Goal: Register for event/course

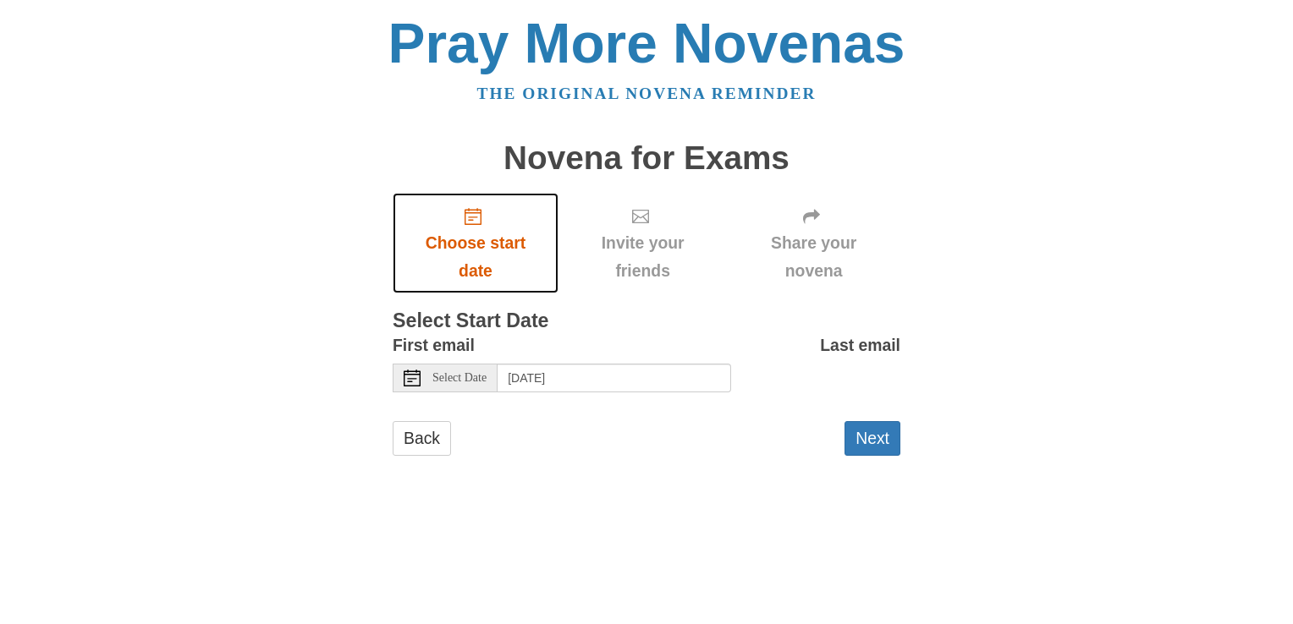
click at [477, 216] on icon "Choose start date" at bounding box center [472, 216] width 17 height 17
click at [876, 437] on button "Next" at bounding box center [872, 438] width 56 height 35
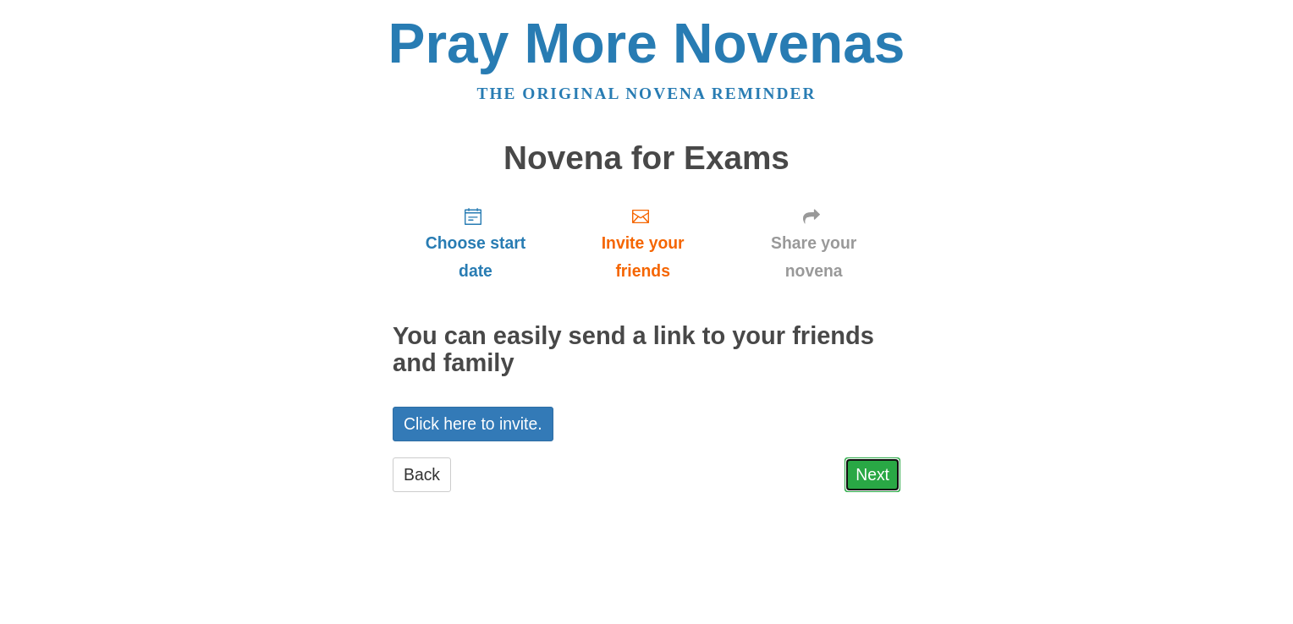
click at [866, 482] on link "Next" at bounding box center [872, 475] width 56 height 35
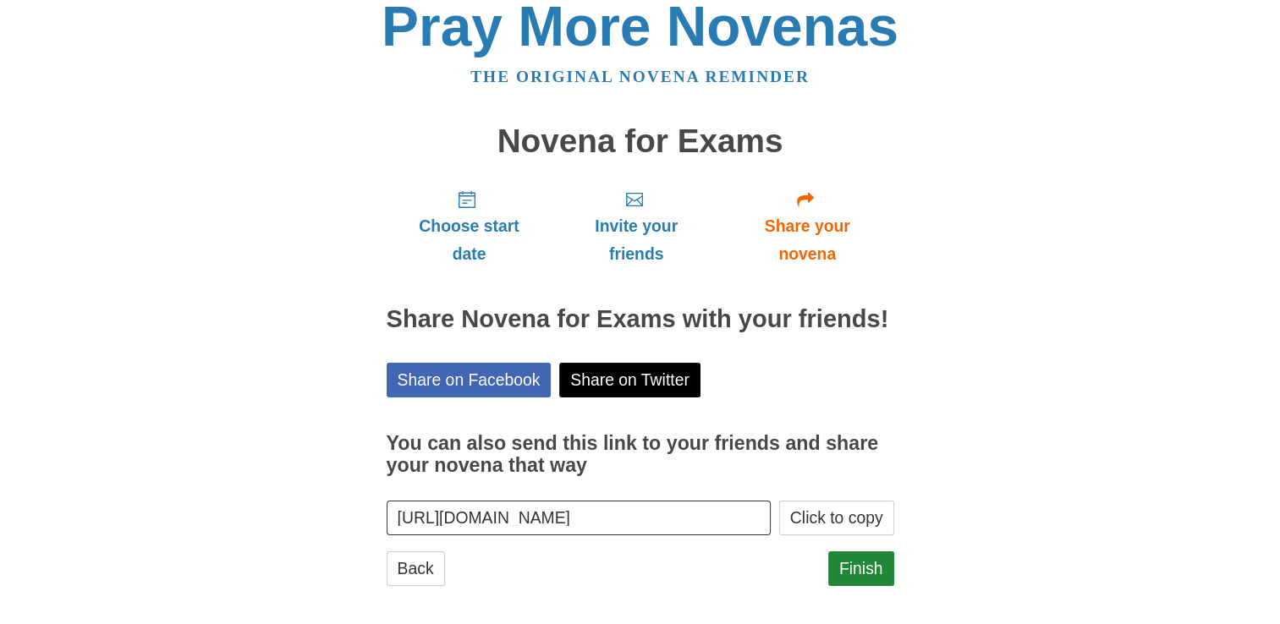
scroll to position [27, 0]
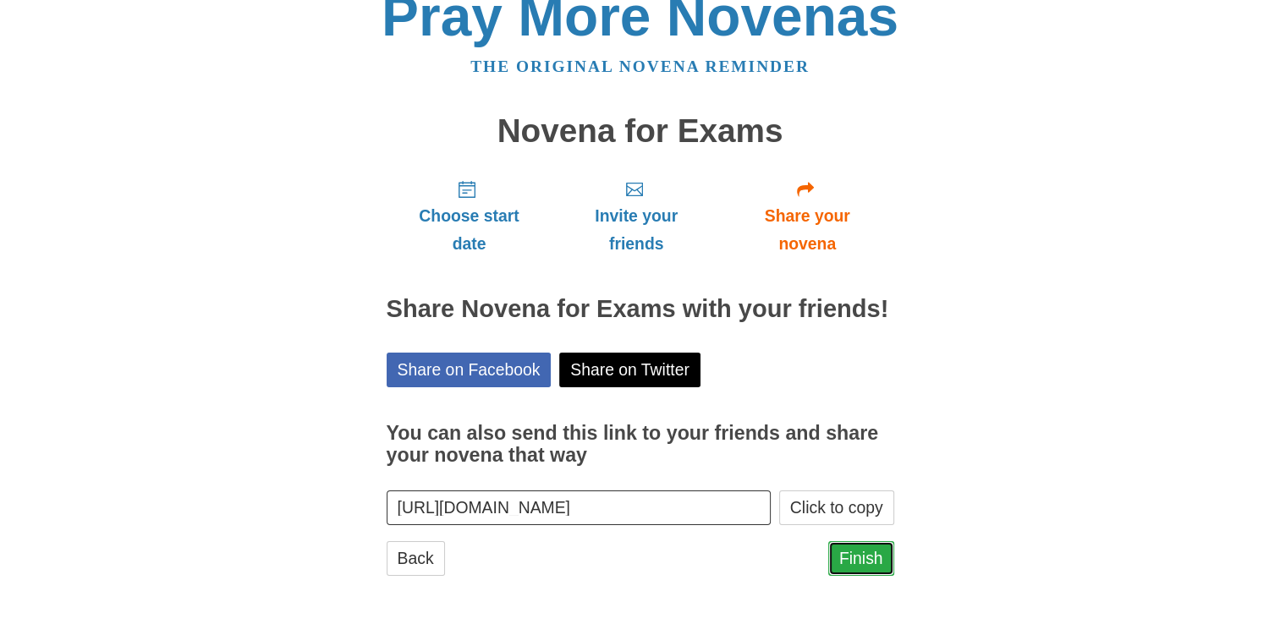
click at [848, 560] on link "Finish" at bounding box center [861, 558] width 66 height 35
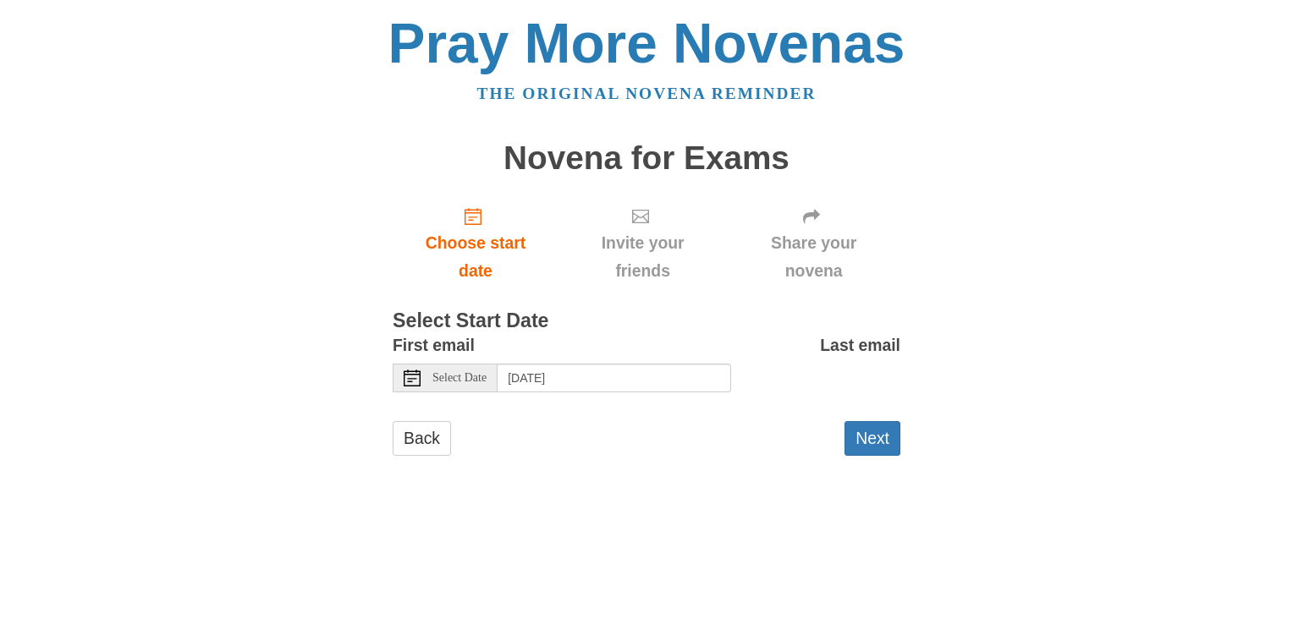
click at [412, 377] on icon at bounding box center [412, 378] width 17 height 17
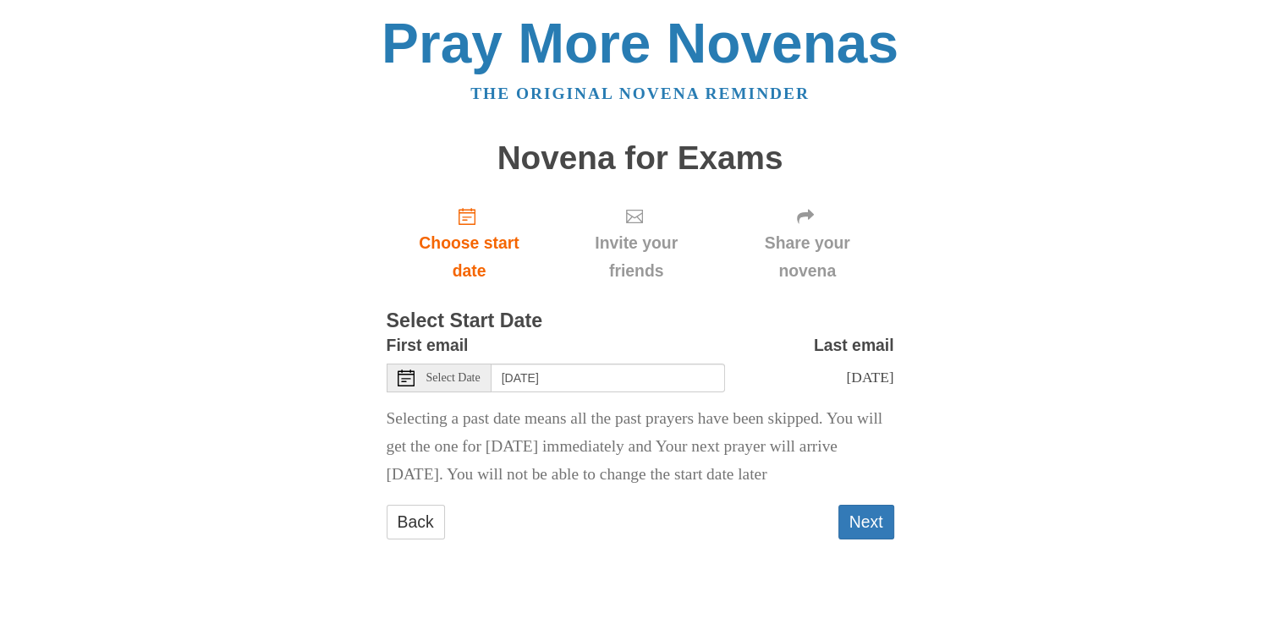
click at [401, 381] on icon at bounding box center [406, 378] width 17 height 17
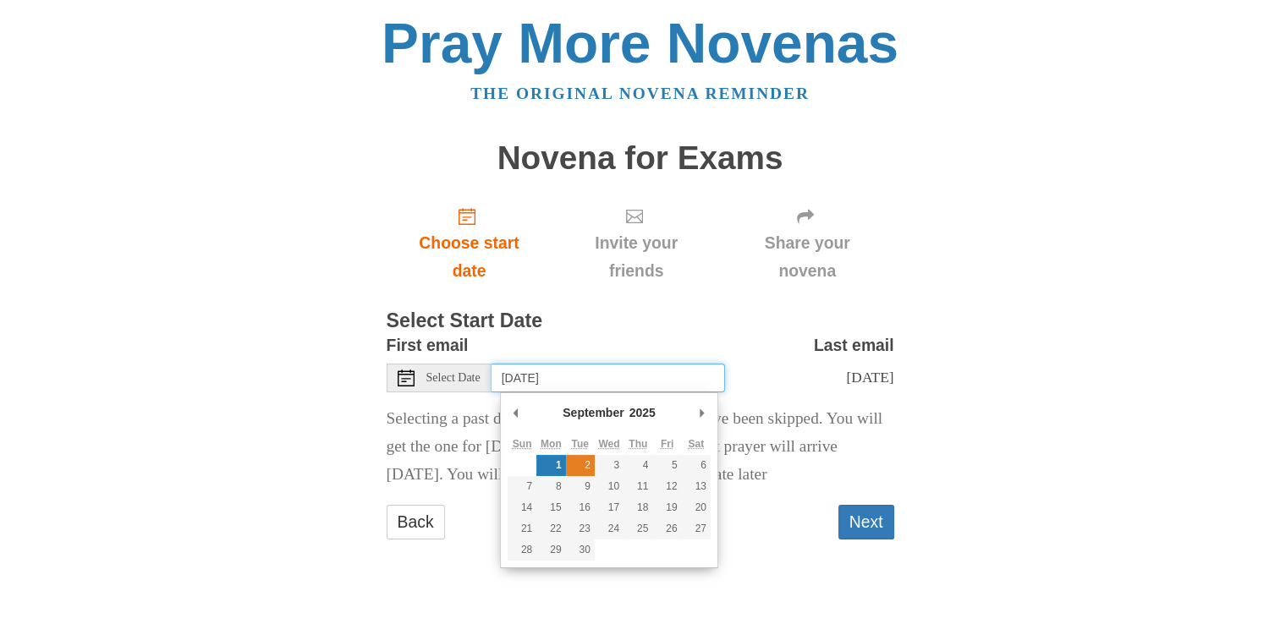
type input "Tuesday, September 2nd"
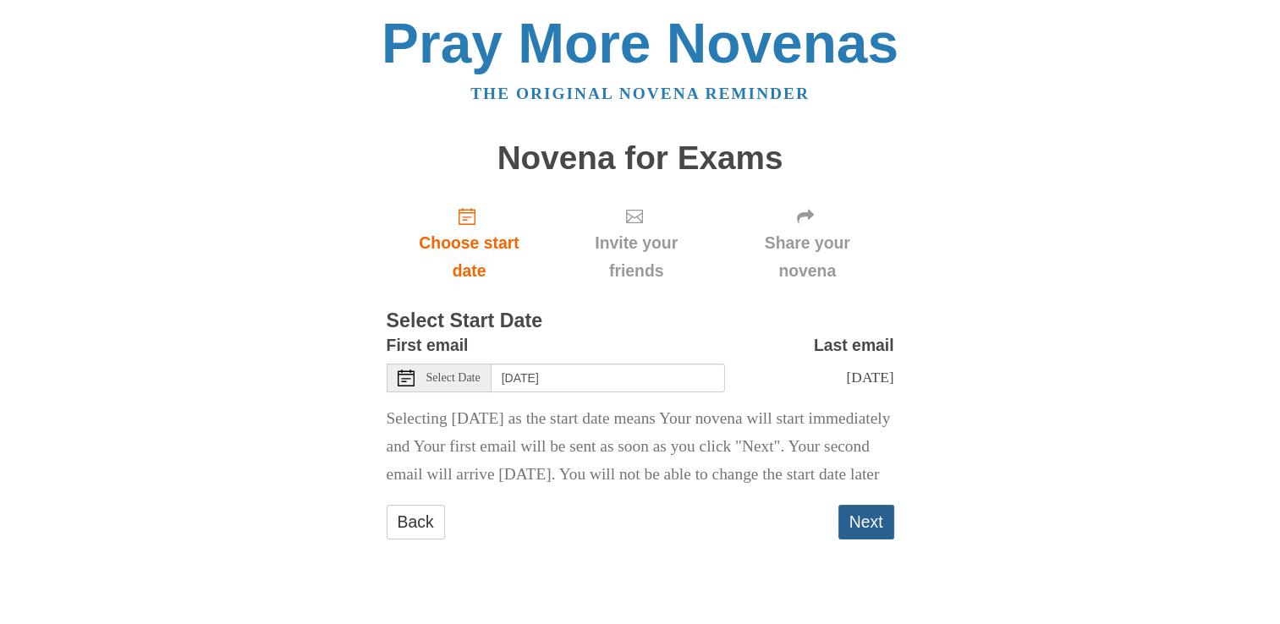
click at [869, 540] on button "Next" at bounding box center [866, 522] width 56 height 35
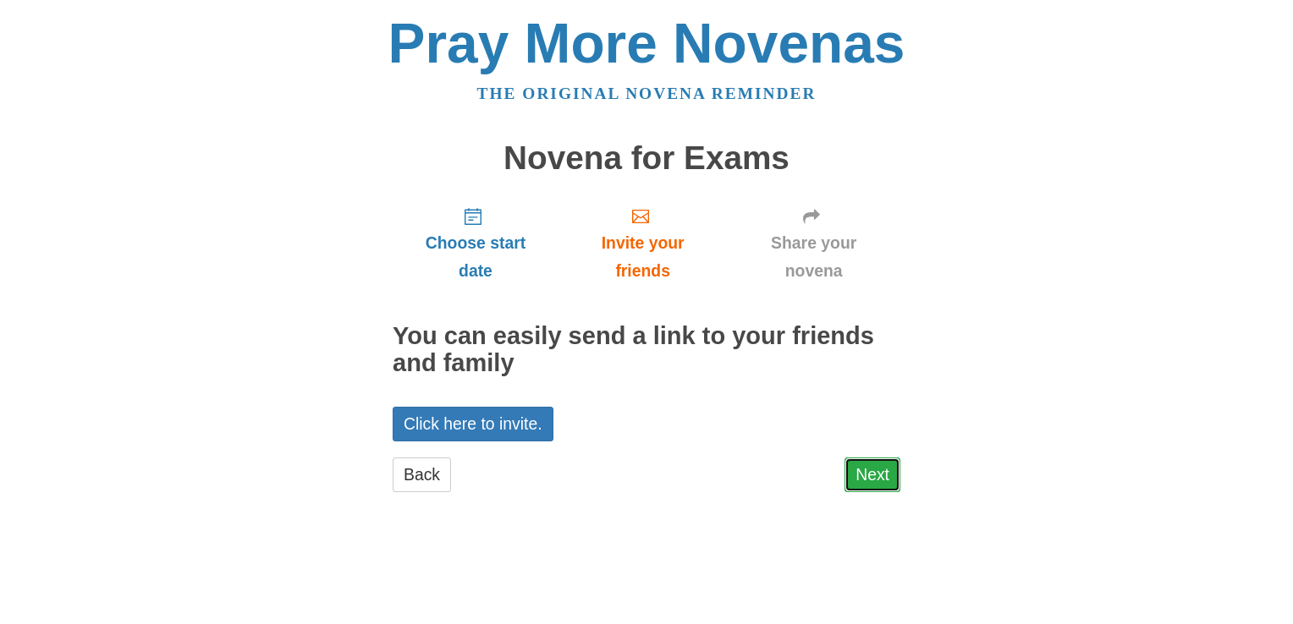
click at [874, 470] on link "Next" at bounding box center [872, 475] width 56 height 35
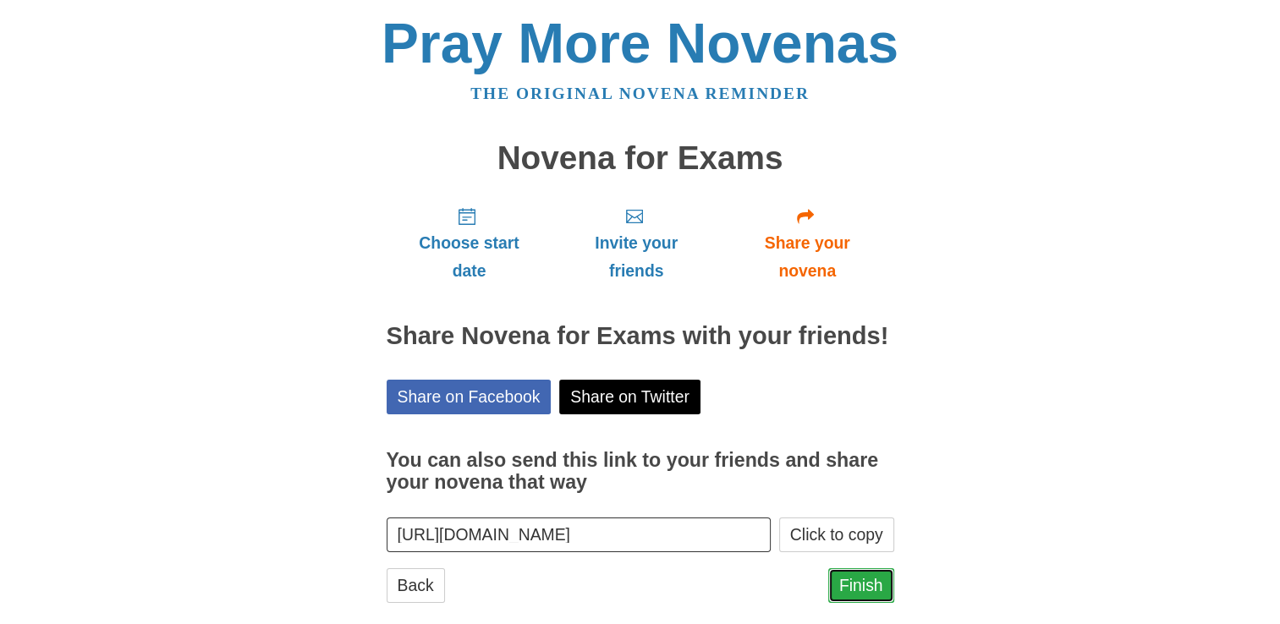
click at [860, 583] on link "Finish" at bounding box center [861, 585] width 66 height 35
